Goal: Task Accomplishment & Management: Manage account settings

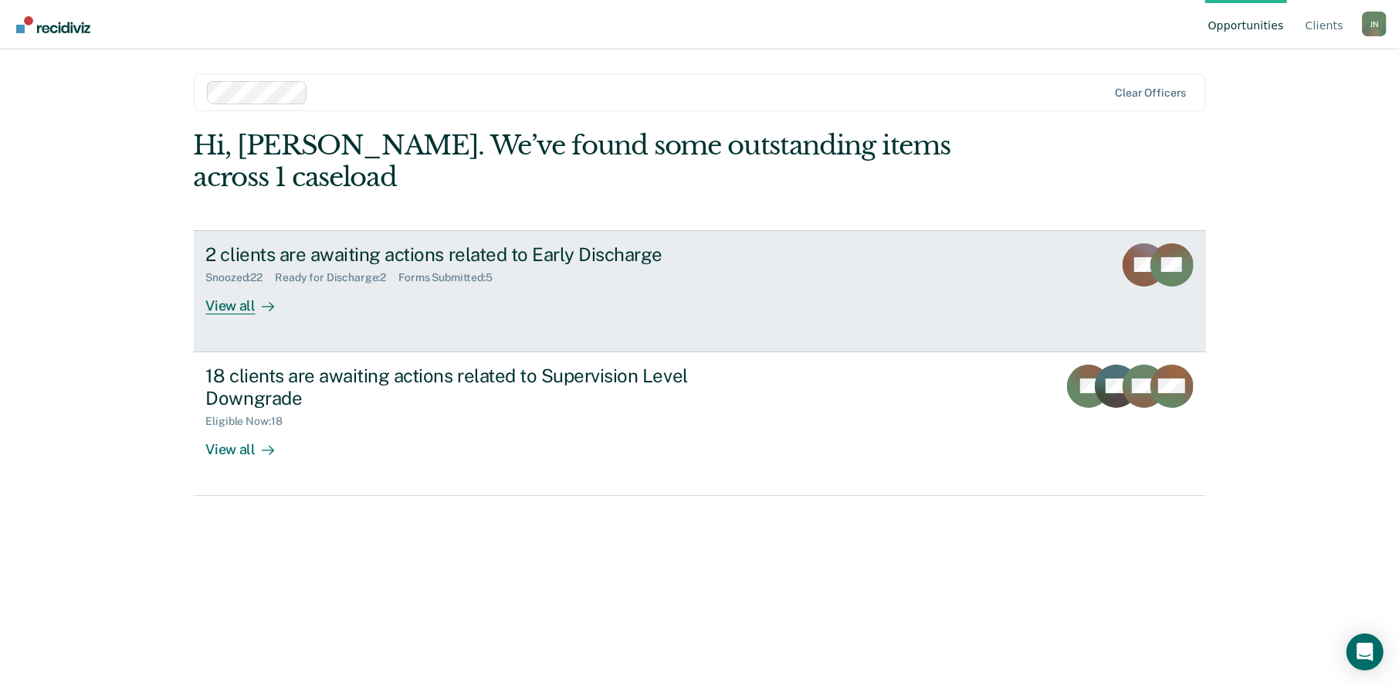
click at [237, 284] on div "View all" at bounding box center [249, 299] width 86 height 30
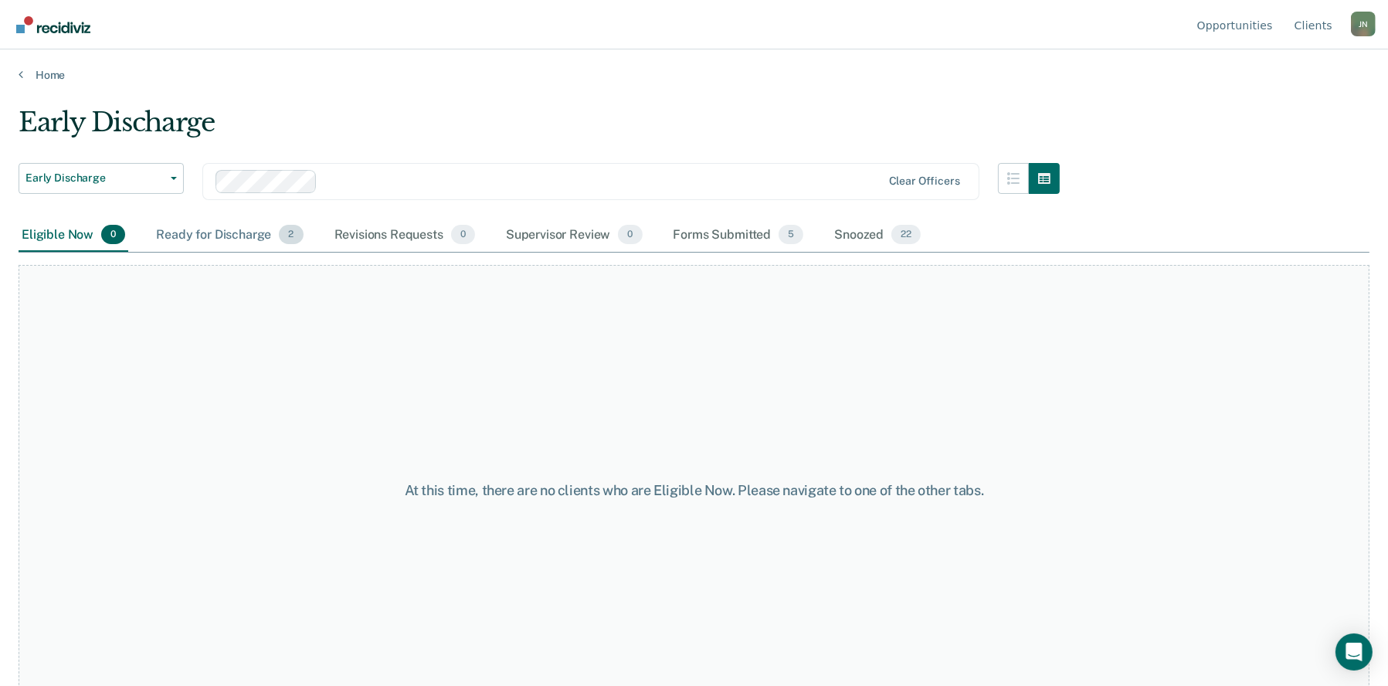
click at [232, 233] on div "Ready for Discharge 2" at bounding box center [229, 236] width 153 height 34
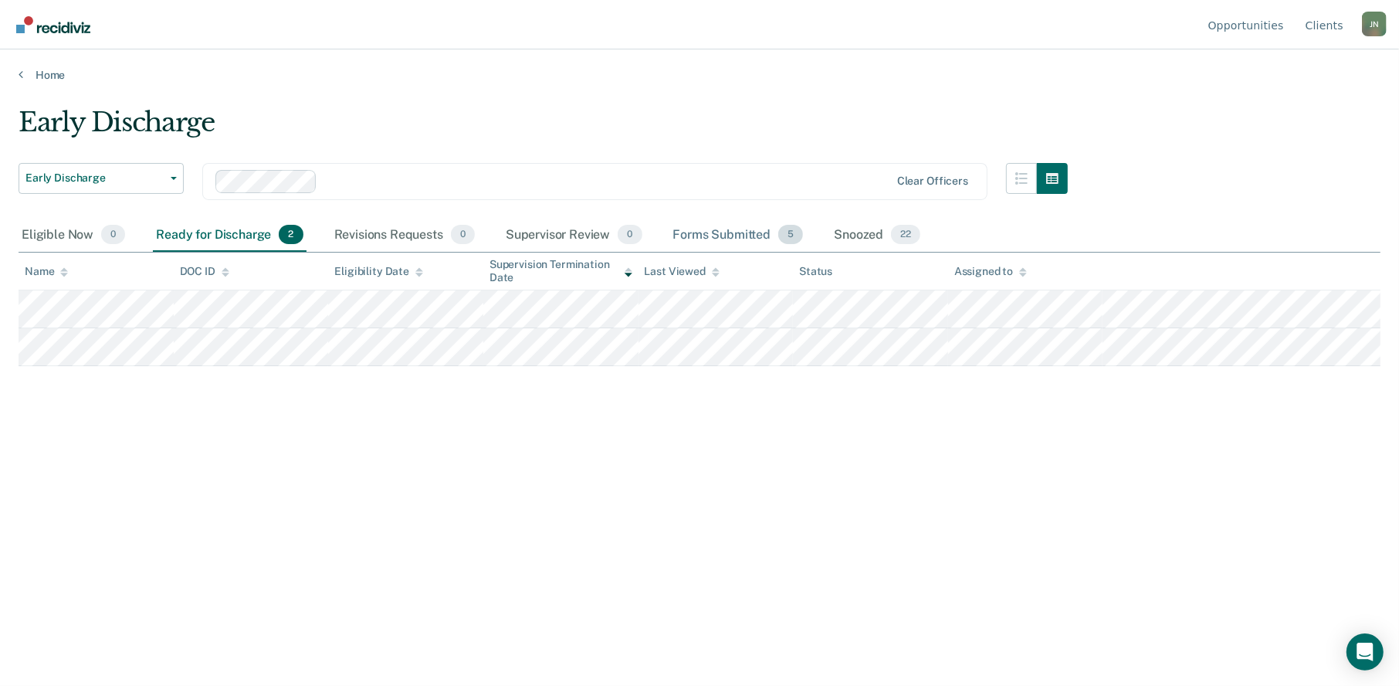
click at [726, 232] on div "Forms Submitted 5" at bounding box center [738, 236] width 137 height 34
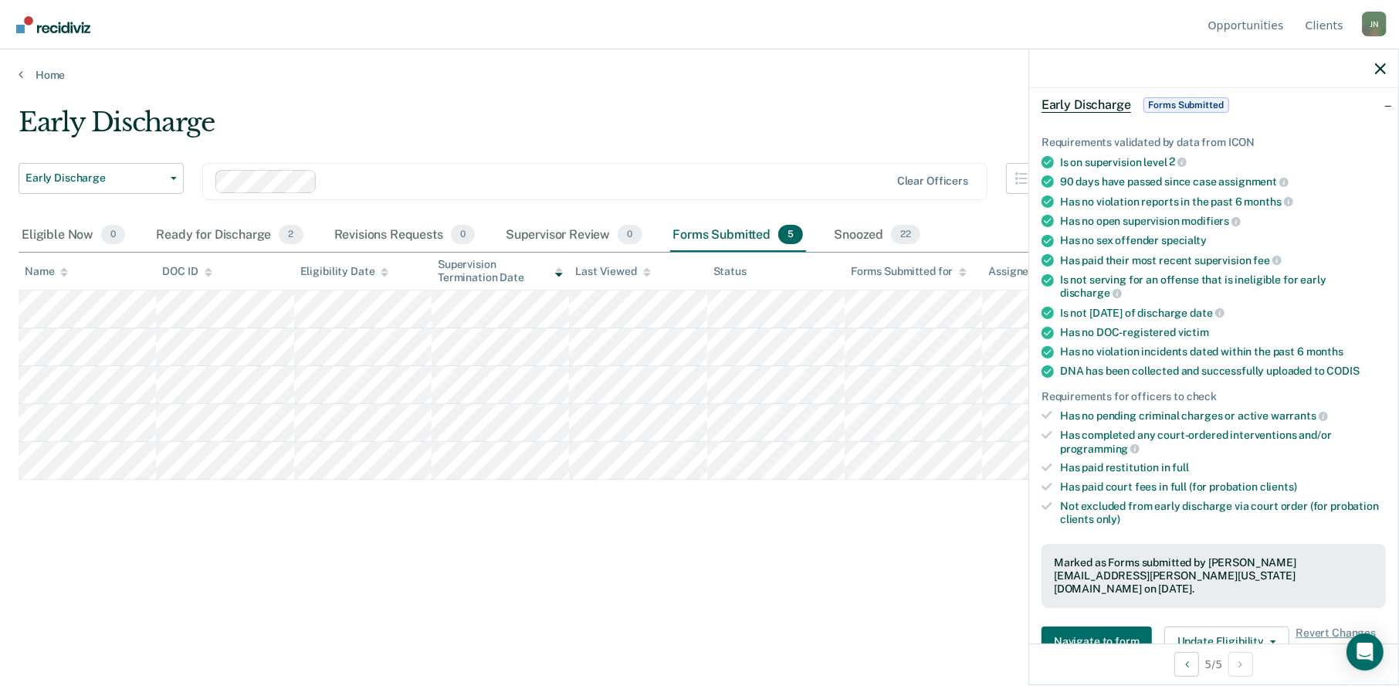
scroll to position [386, 0]
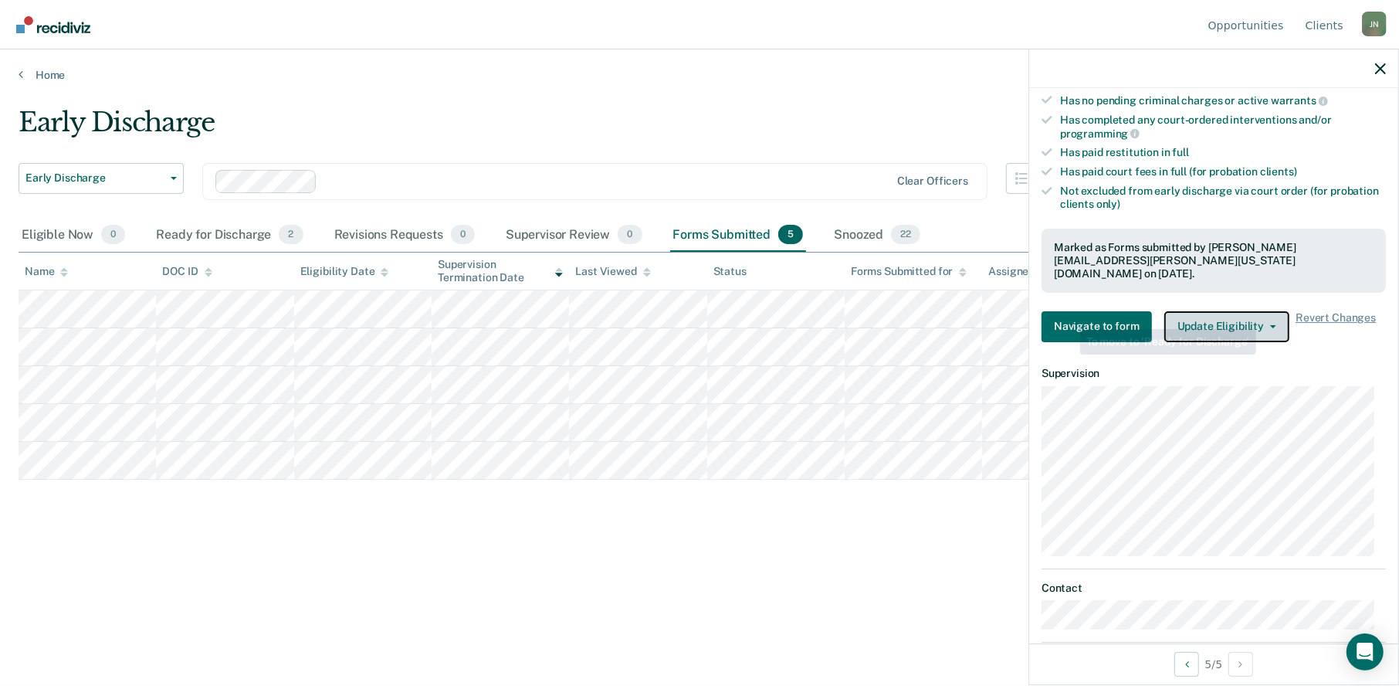
click at [1264, 325] on span "button" at bounding box center [1270, 326] width 12 height 3
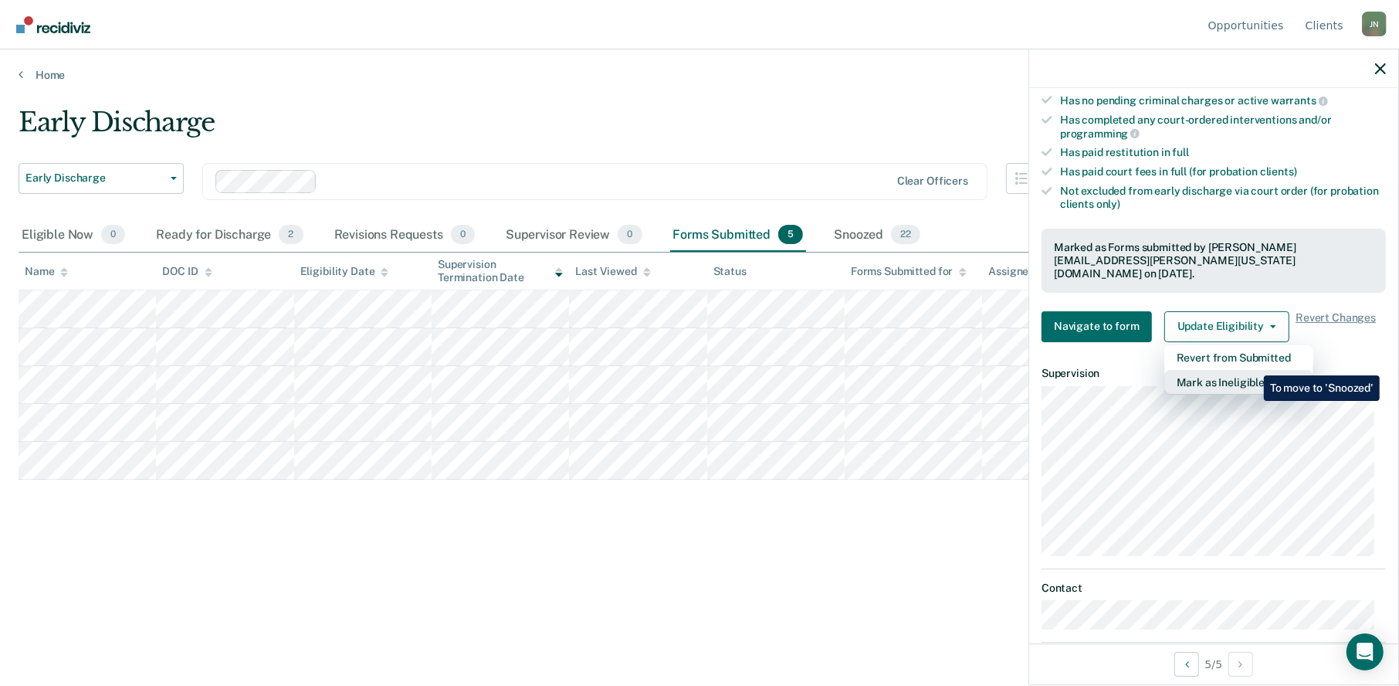
click at [1252, 370] on button "Mark as Ineligible" at bounding box center [1238, 382] width 149 height 25
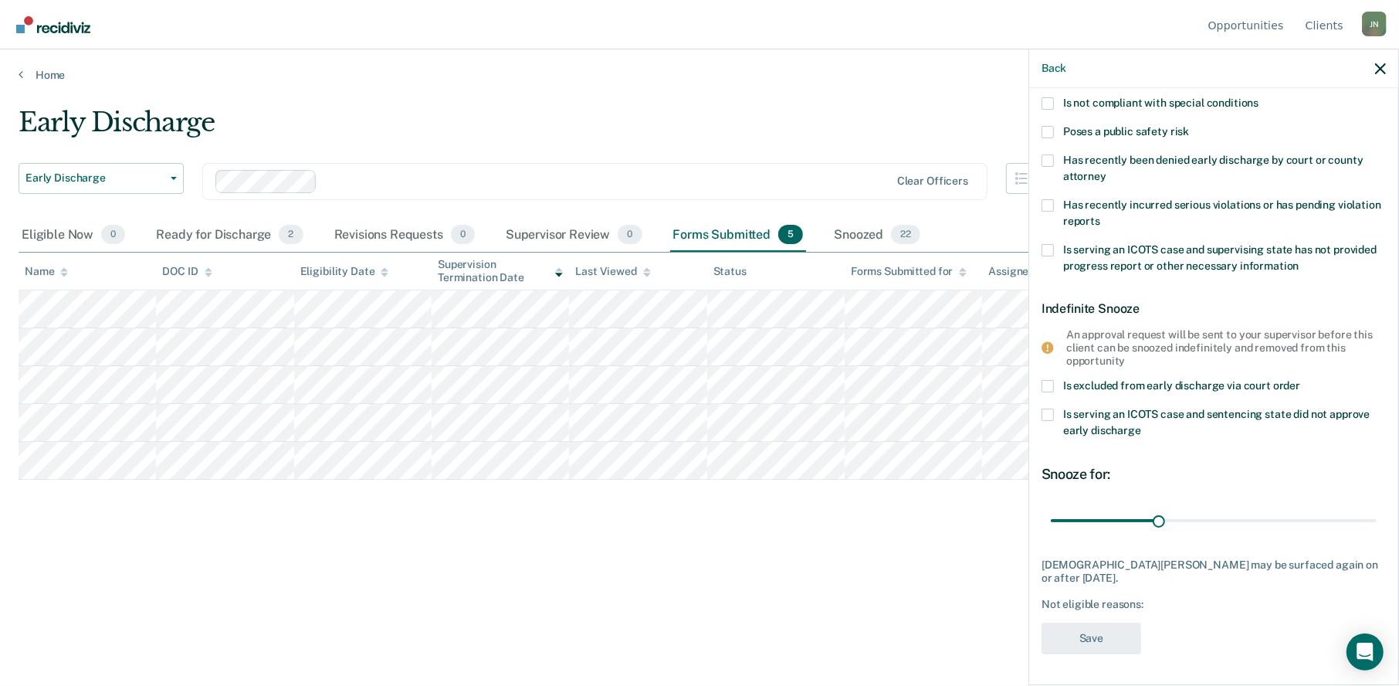
scroll to position [178, 0]
drag, startPoint x: 1159, startPoint y: 516, endPoint x: 1370, endPoint y: 519, distance: 210.8
click at [1370, 519] on input "range" at bounding box center [1214, 521] width 326 height 27
click at [1053, 158] on span at bounding box center [1048, 162] width 12 height 12
click at [1107, 172] on input "Has recently been denied early discharge by court or county attorney" at bounding box center [1107, 172] width 0 height 0
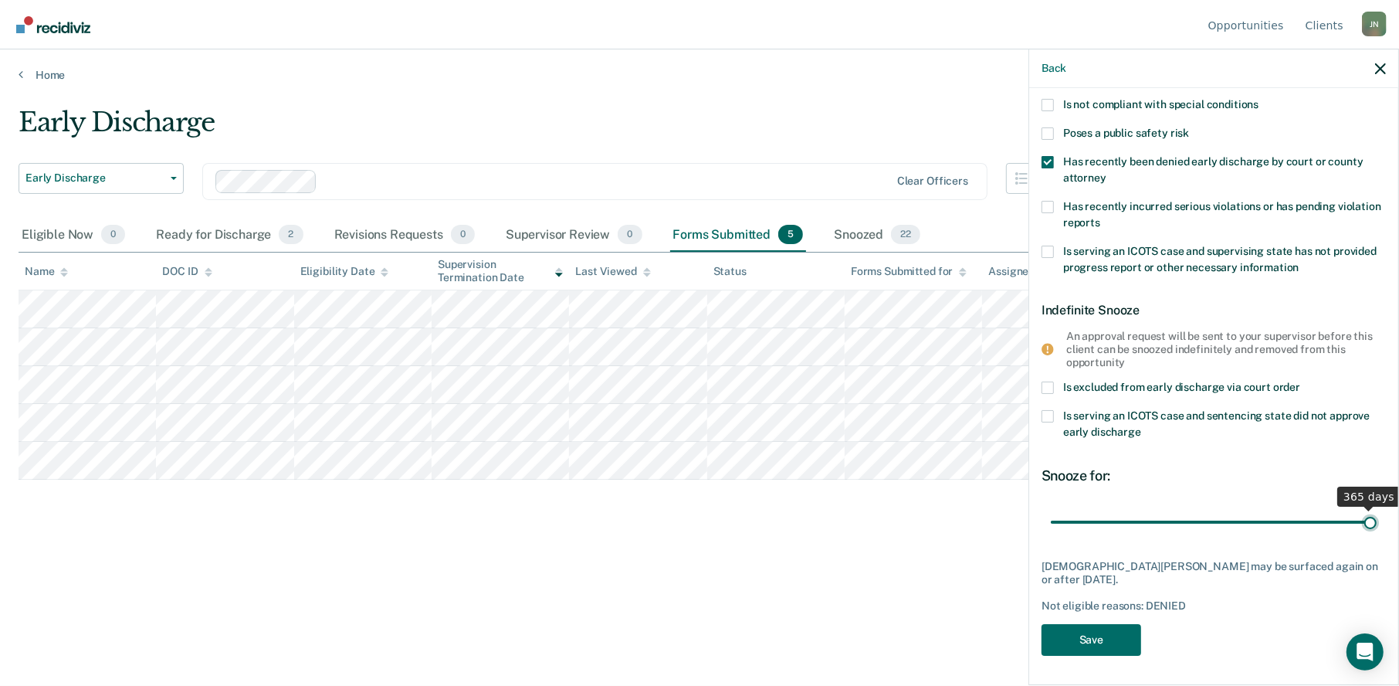
drag, startPoint x: 1127, startPoint y: 516, endPoint x: 1361, endPoint y: 504, distance: 234.3
type input "365"
click at [1361, 508] on input "range" at bounding box center [1214, 521] width 326 height 27
click at [1079, 639] on button "Save" at bounding box center [1092, 640] width 100 height 32
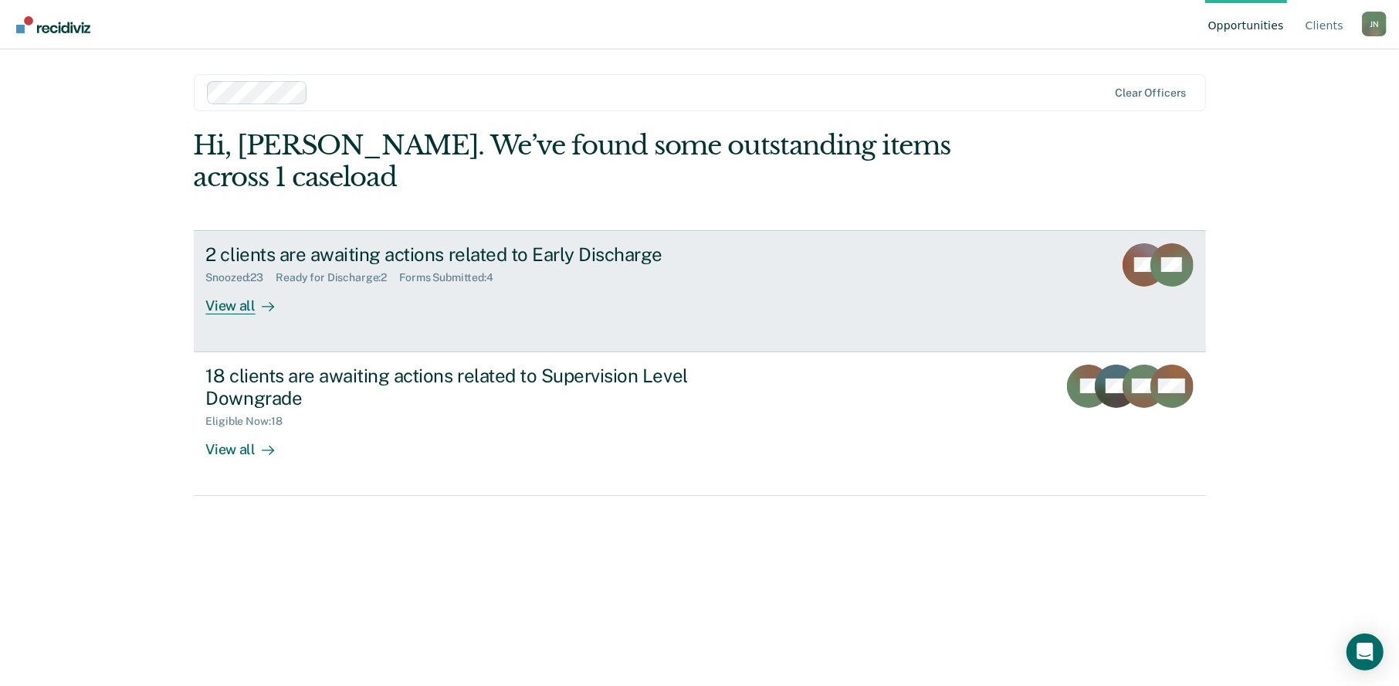
click at [252, 284] on div "View all" at bounding box center [249, 299] width 86 height 30
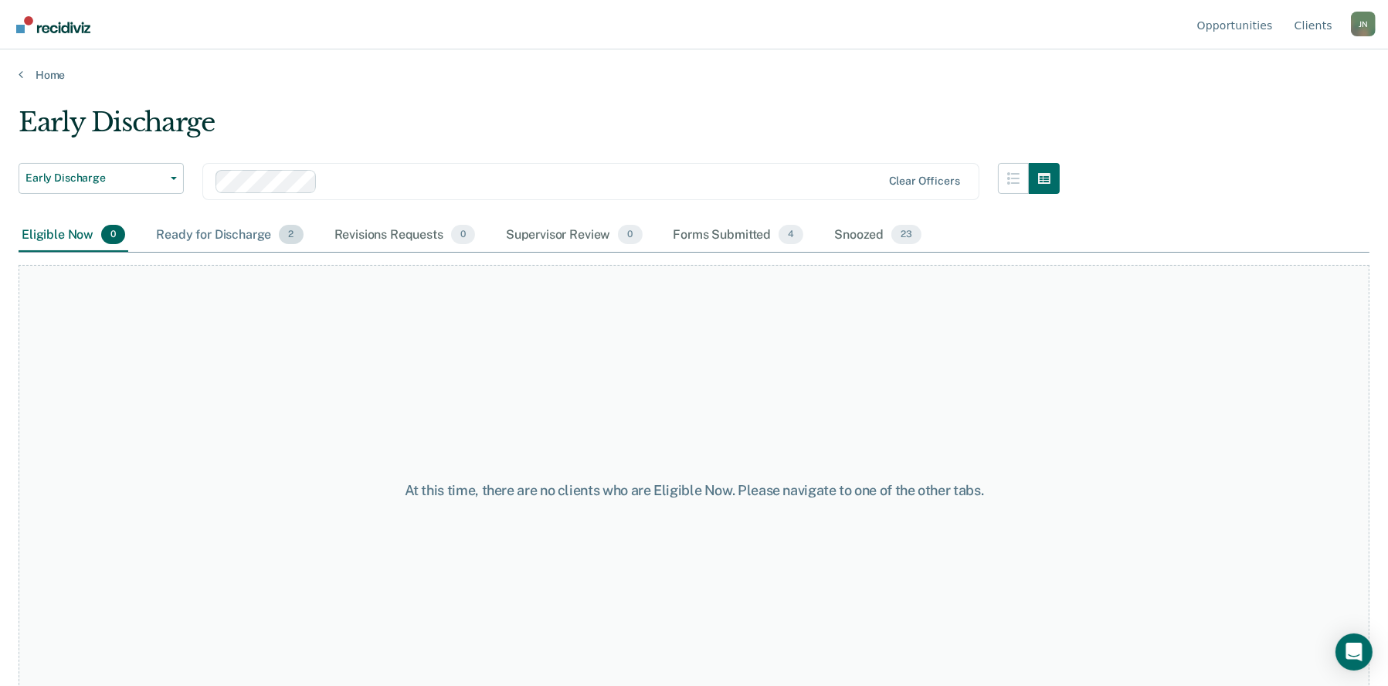
click at [247, 228] on div "Ready for Discharge 2" at bounding box center [229, 236] width 153 height 34
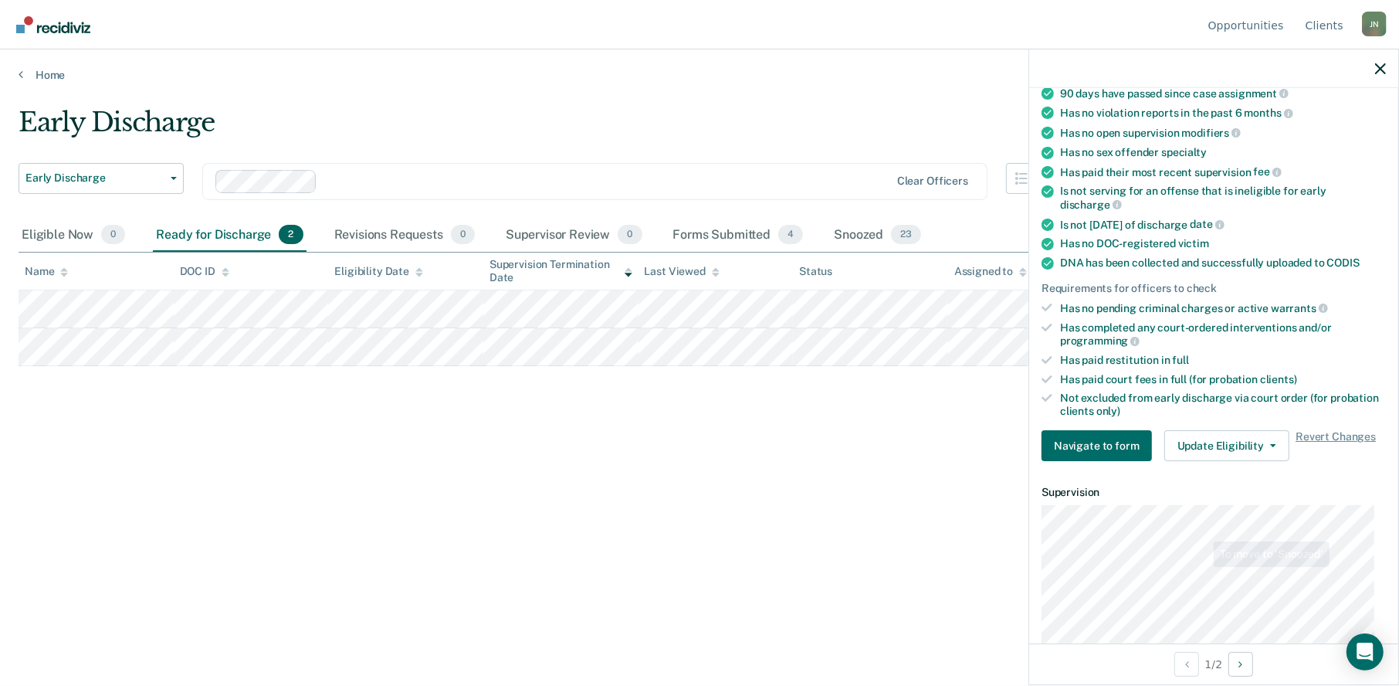
scroll to position [309, 0]
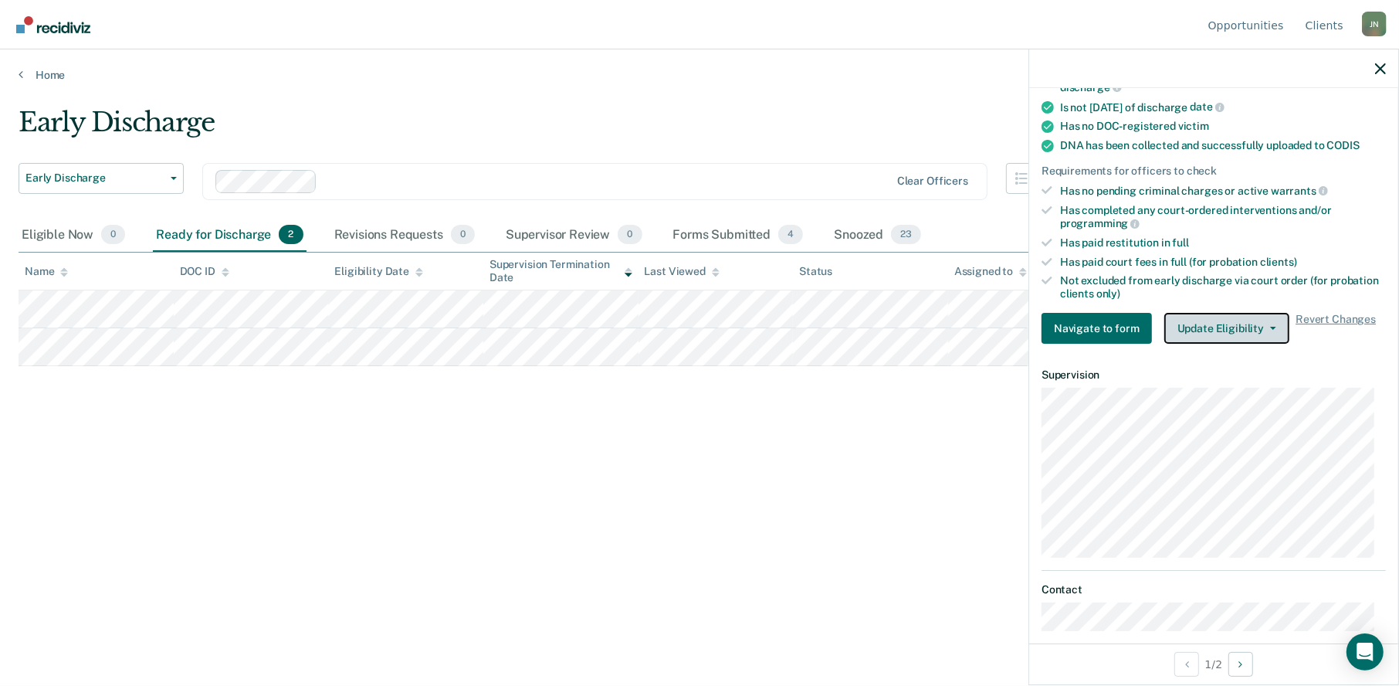
click at [1269, 319] on button "Update Eligibility" at bounding box center [1226, 328] width 125 height 31
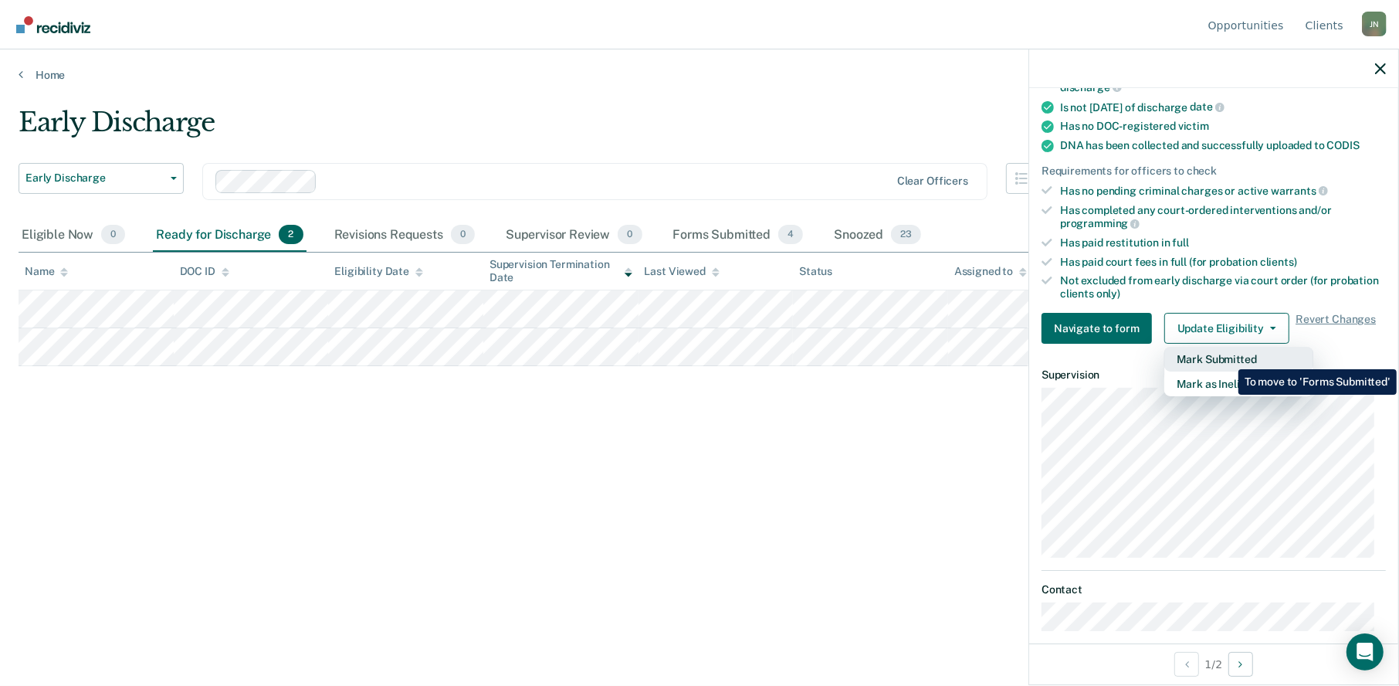
click at [1227, 358] on button "Mark Submitted" at bounding box center [1238, 359] width 149 height 25
